Goal: Information Seeking & Learning: Find specific page/section

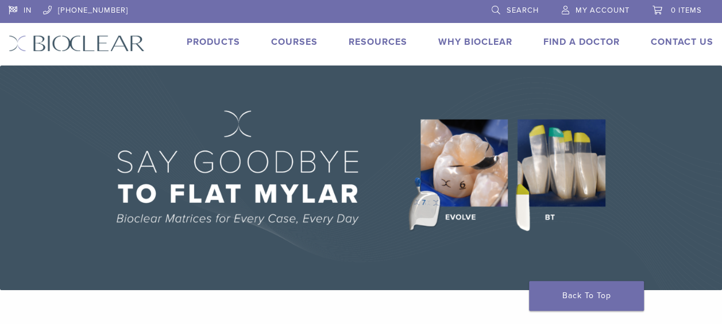
click at [205, 37] on link "Products" at bounding box center [213, 41] width 53 height 11
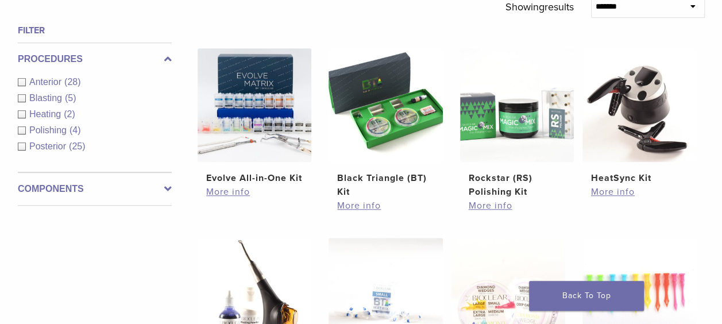
scroll to position [399, 0]
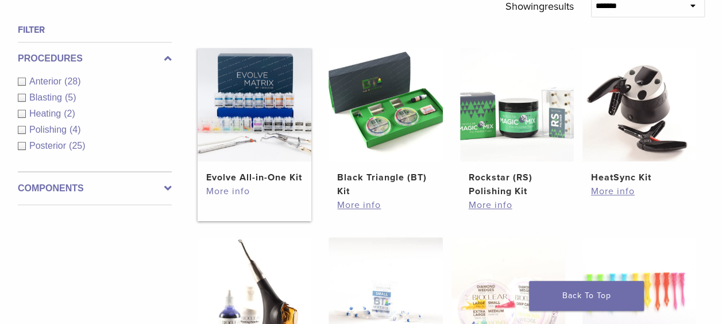
click at [228, 198] on link "More info" at bounding box center [254, 191] width 97 height 14
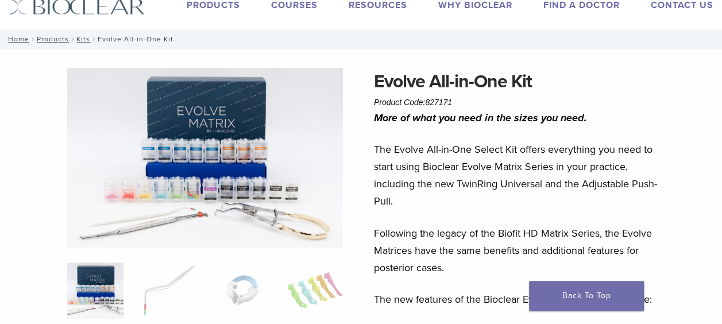
scroll to position [4, 0]
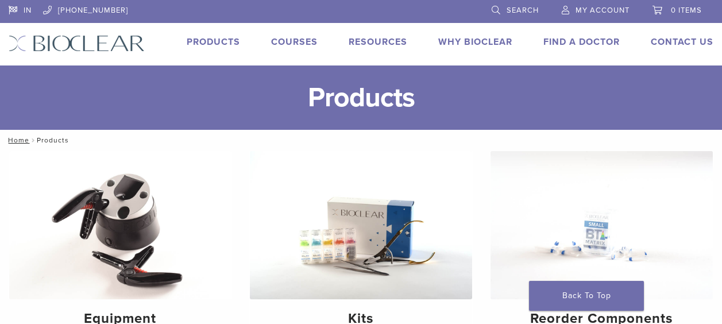
scroll to position [393, 0]
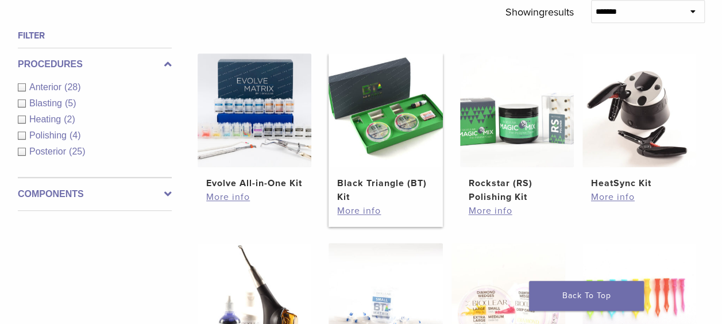
click at [379, 134] on img at bounding box center [386, 110] width 114 height 114
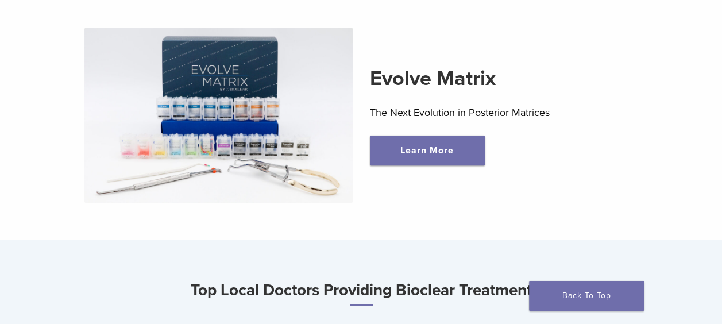
scroll to position [353, 0]
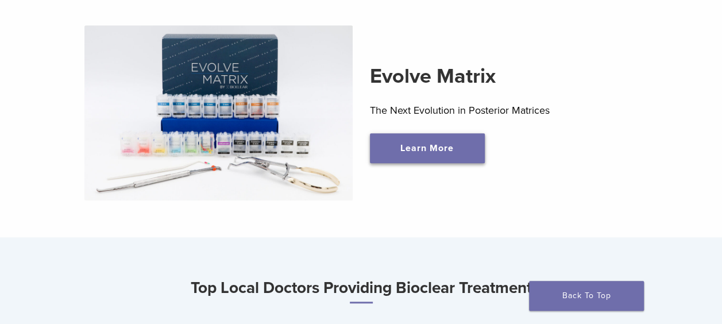
click at [416, 157] on link "Learn More" at bounding box center [427, 148] width 115 height 30
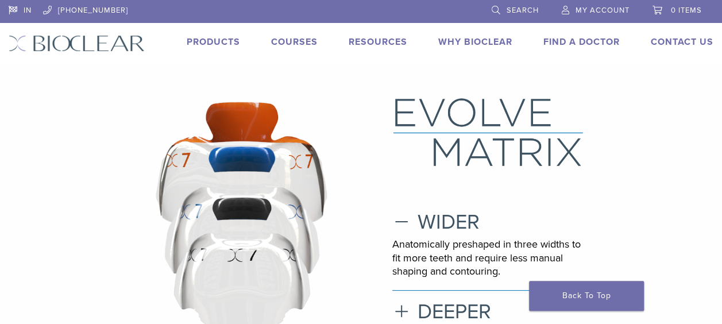
click at [224, 37] on link "Products" at bounding box center [213, 41] width 53 height 11
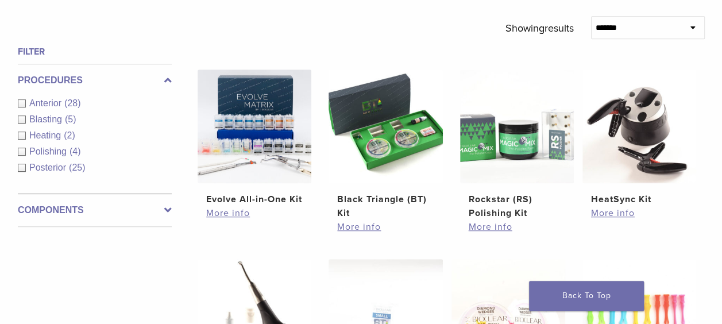
scroll to position [376, 0]
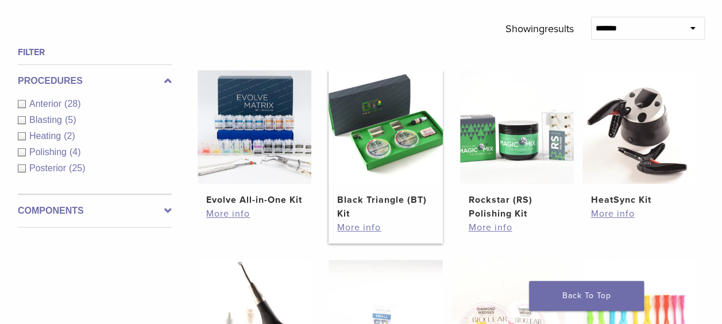
click at [388, 159] on img at bounding box center [386, 127] width 114 height 114
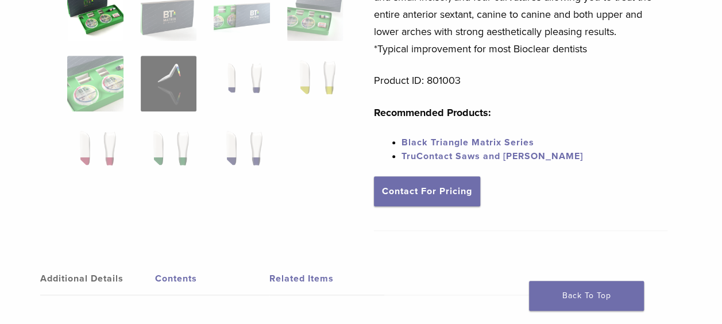
scroll to position [330, 0]
click at [474, 140] on link "Black Triangle Matrix Series" at bounding box center [468, 141] width 133 height 11
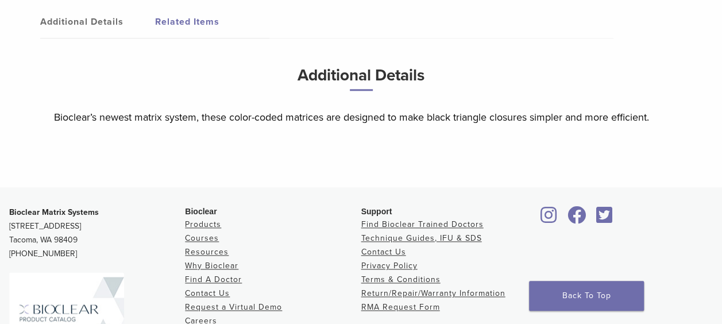
scroll to position [557, 0]
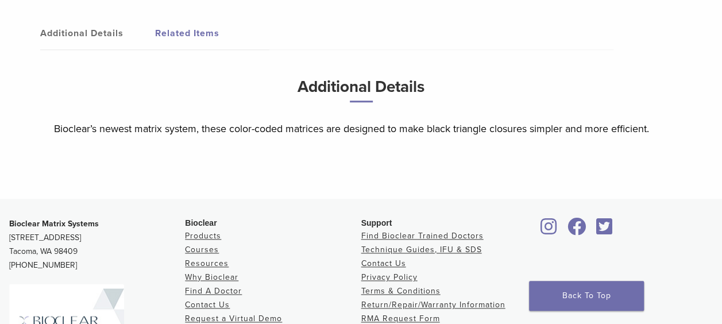
click at [186, 33] on link "Related Items" at bounding box center [212, 33] width 115 height 32
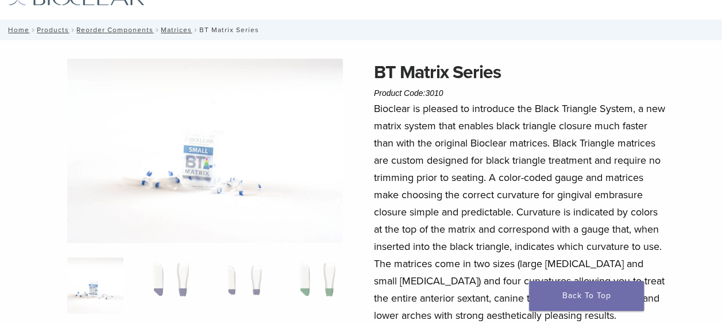
scroll to position [0, 0]
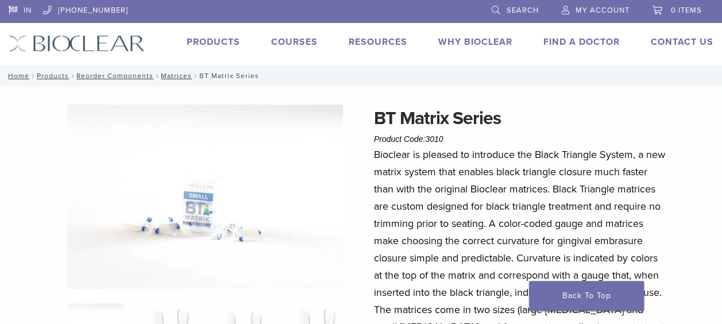
click at [511, 7] on span "Search" at bounding box center [523, 10] width 32 height 9
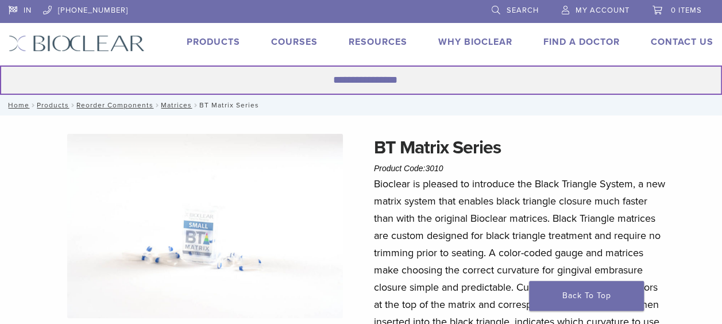
click at [394, 78] on input "Search for:" at bounding box center [361, 80] width 722 height 29
type input "**********"
click at [0, 65] on button "Search" at bounding box center [-1, 65] width 1 height 1
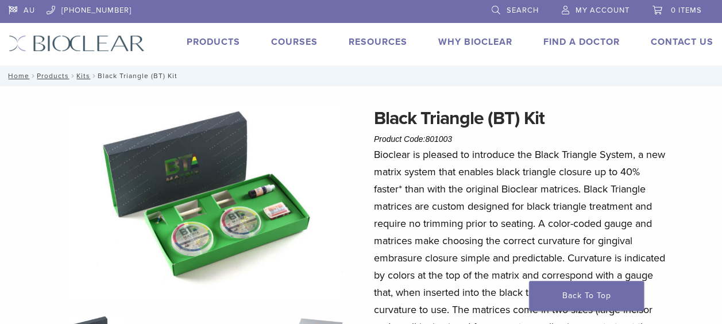
click at [517, 11] on span "Search" at bounding box center [523, 10] width 32 height 9
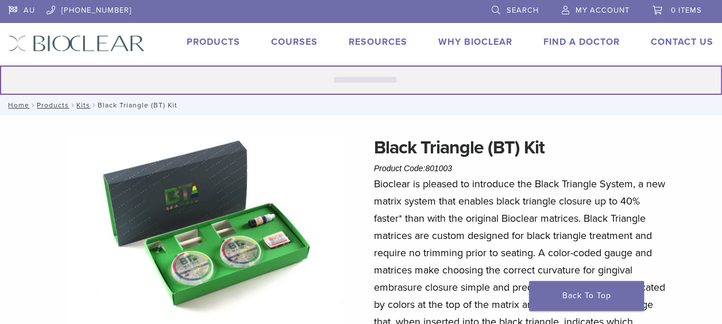
click at [405, 71] on input "Search for:" at bounding box center [361, 80] width 722 height 29
type input "******"
click at [0, 65] on button "Search" at bounding box center [-1, 65] width 1 height 1
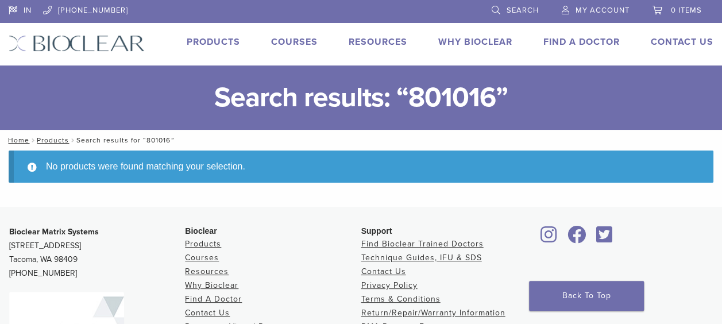
click at [501, 8] on link "Search" at bounding box center [515, 8] width 47 height 17
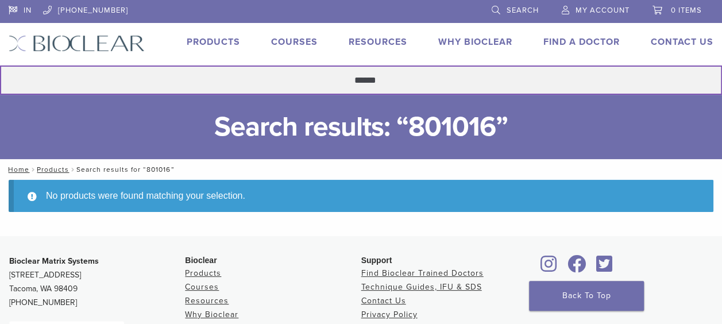
click at [382, 78] on input "******" at bounding box center [361, 80] width 722 height 29
type input "******"
click at [0, 65] on button "Search" at bounding box center [-1, 65] width 1 height 1
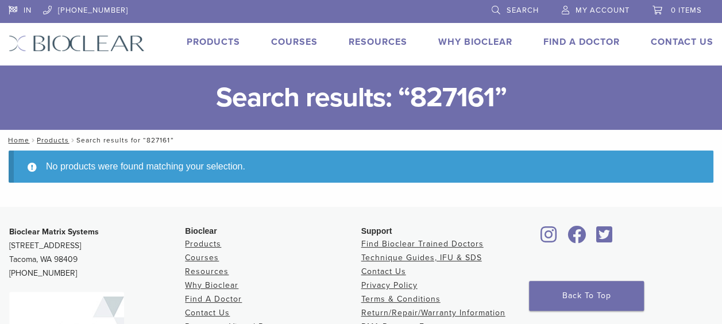
click at [226, 38] on link "Products" at bounding box center [213, 41] width 53 height 11
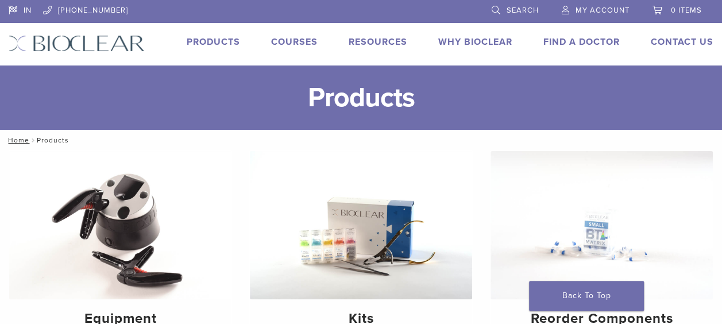
click at [524, 15] on link "Search" at bounding box center [515, 8] width 47 height 17
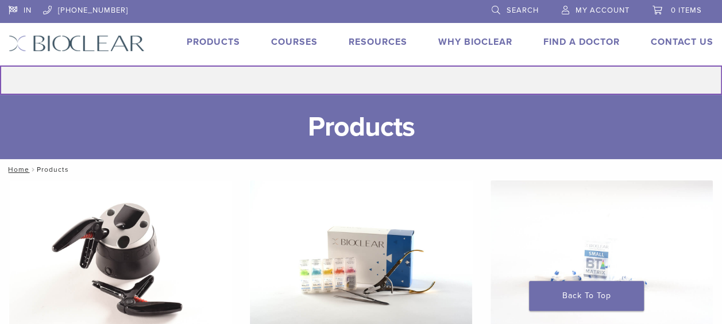
click at [386, 84] on input "Search for:" at bounding box center [361, 80] width 722 height 29
type input "**********"
click at [0, 65] on button "Search" at bounding box center [-1, 65] width 1 height 1
